Goal: Task Accomplishment & Management: Manage account settings

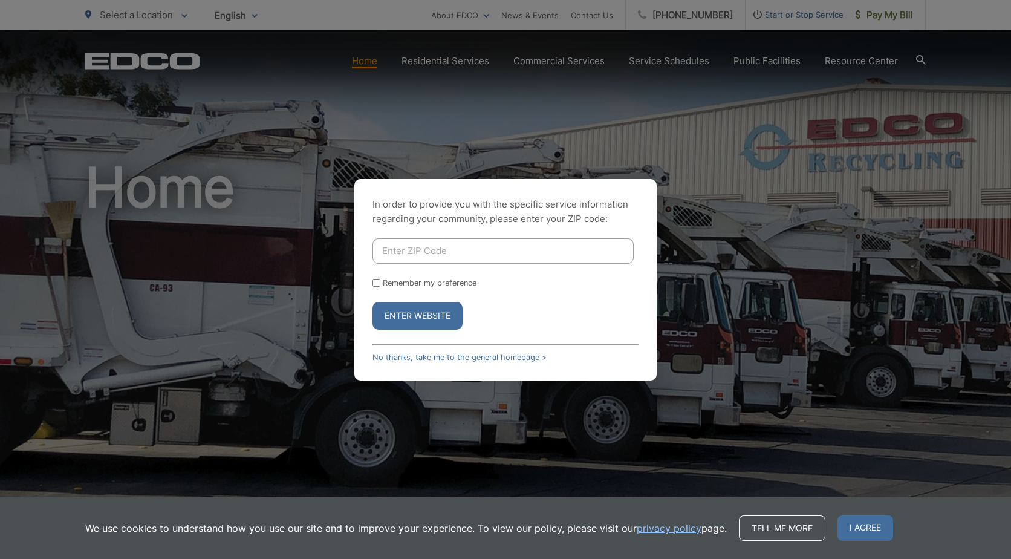
click at [479, 257] on input "Enter ZIP Code" at bounding box center [502, 250] width 261 height 25
type input "92019"
click at [372, 302] on button "Enter Website" at bounding box center [417, 316] width 90 height 28
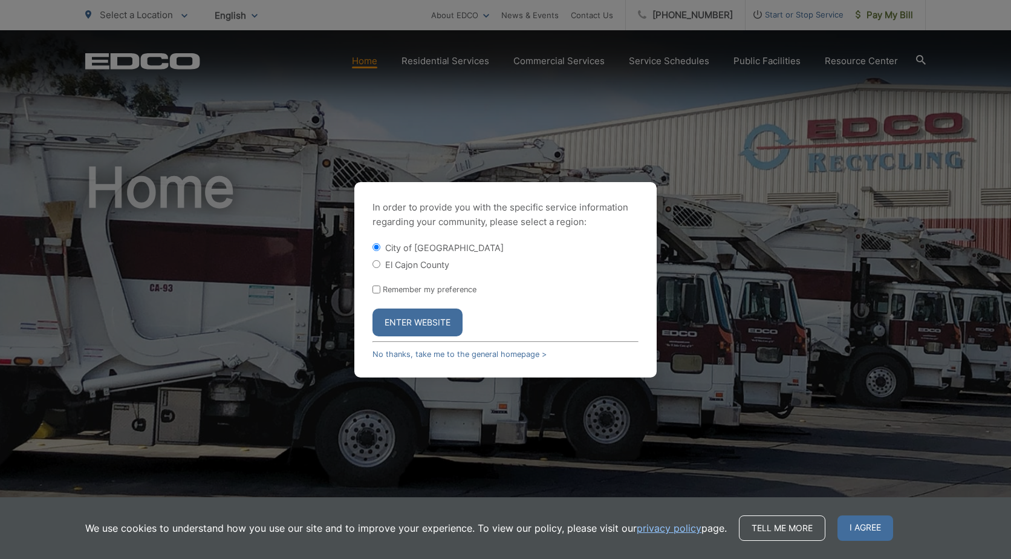
click at [375, 267] on input "El Cajon County" at bounding box center [376, 264] width 8 height 8
radio input "true"
click at [404, 325] on button "Enter Website" at bounding box center [417, 322] width 90 height 28
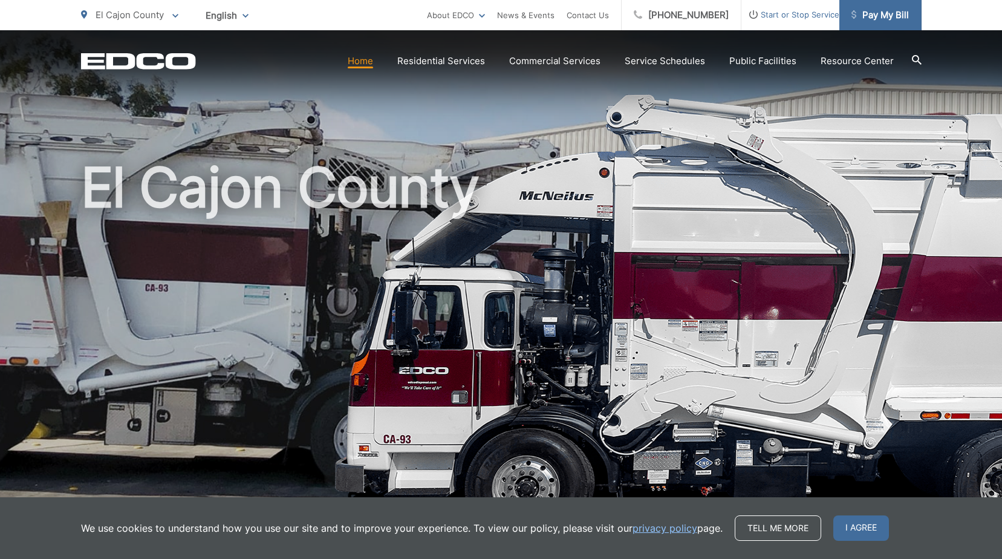
click at [894, 16] on span "Pay My Bill" at bounding box center [879, 15] width 57 height 15
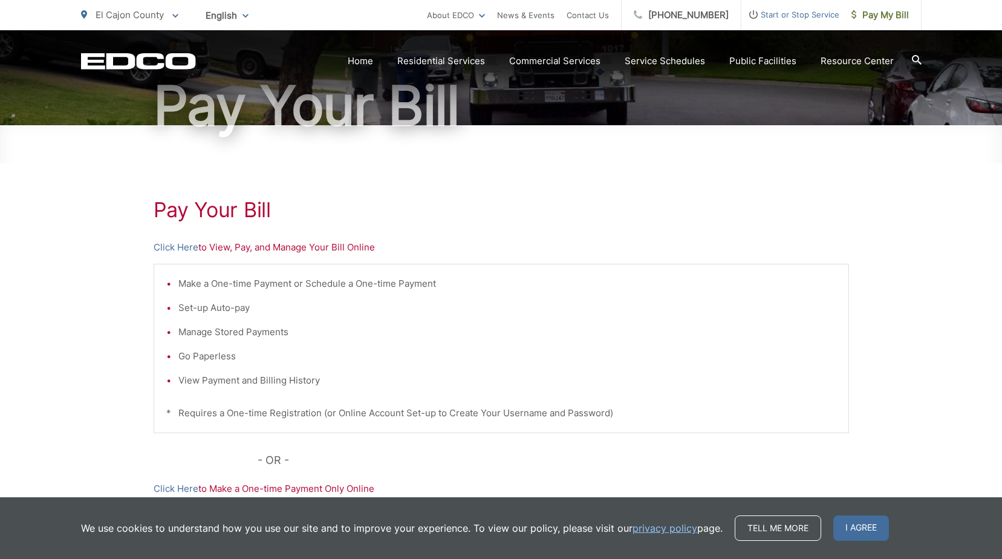
scroll to position [121, 0]
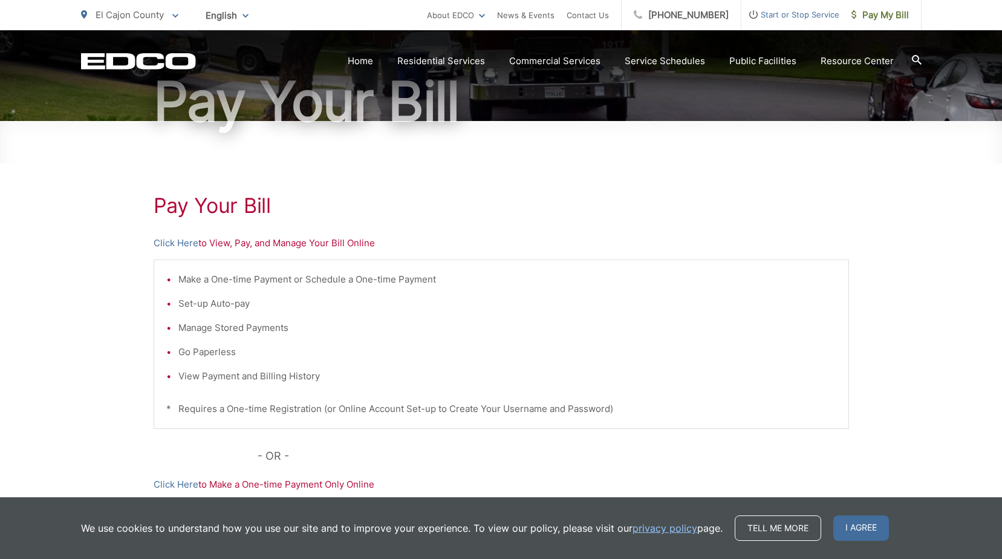
click at [268, 379] on li "View Payment and Billing History" at bounding box center [507, 376] width 658 height 15
click at [174, 245] on link "Click Here" at bounding box center [176, 243] width 45 height 15
